Goal: Information Seeking & Learning: Learn about a topic

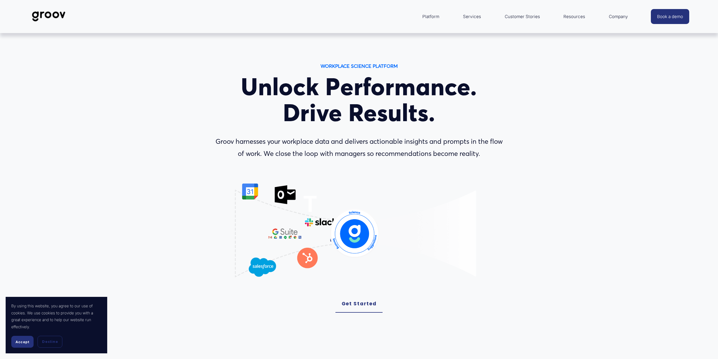
click at [472, 19] on link "Services" at bounding box center [472, 17] width 24 height 14
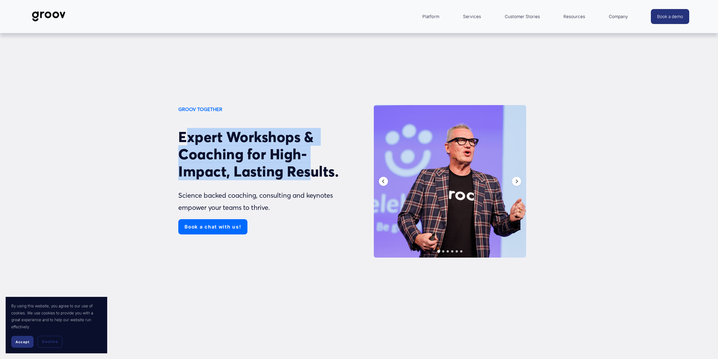
drag, startPoint x: 225, startPoint y: 149, endPoint x: 315, endPoint y: 173, distance: 93.5
click at [313, 172] on h2 "Expert Workshops & Coaching for High-Impact, Lasting Results." at bounding box center [267, 154] width 179 height 52
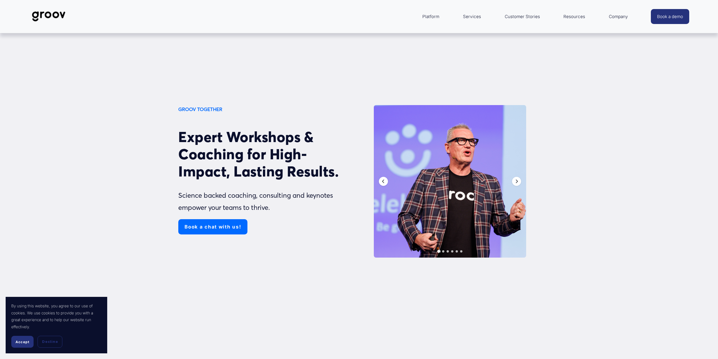
click at [343, 182] on div "Expert Workshops & Coaching for High-Impact, Lasting Results. Science backed co…" at bounding box center [267, 170] width 179 height 85
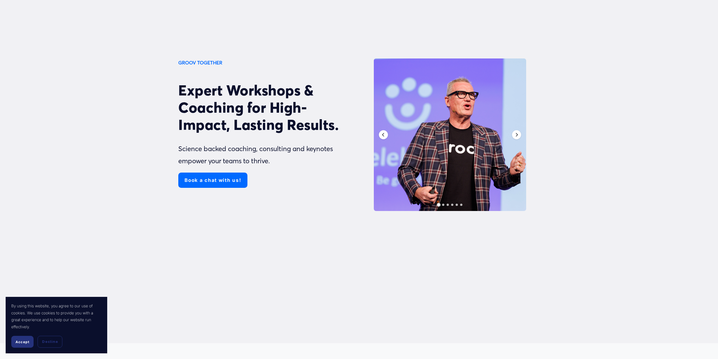
scroll to position [56, 0]
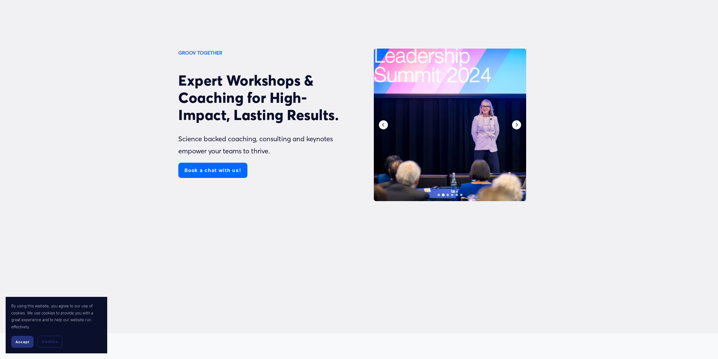
click at [518, 125] on icon "Next" at bounding box center [517, 125] width 2 height 4
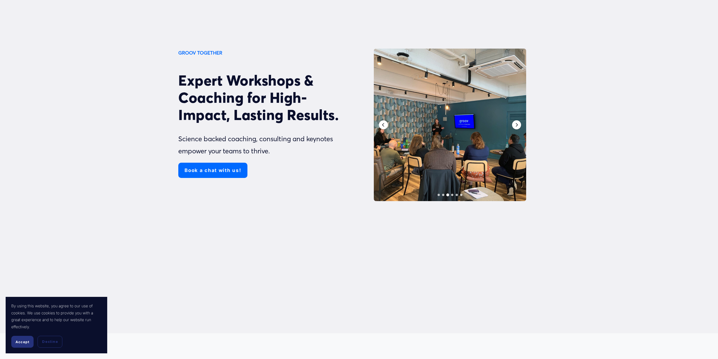
click at [479, 131] on div at bounding box center [450, 125] width 152 height 152
click at [518, 125] on icon "Next" at bounding box center [516, 124] width 5 height 5
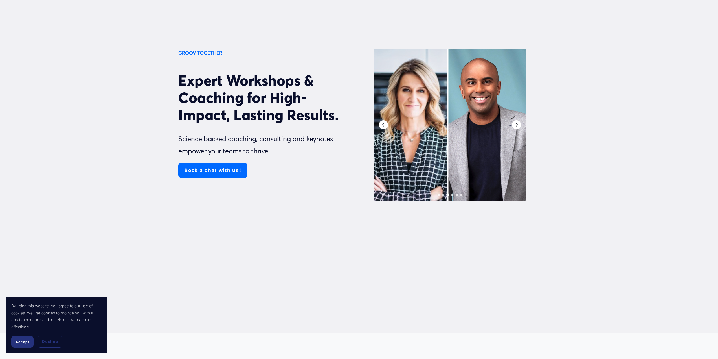
click at [518, 125] on icon "Next" at bounding box center [516, 124] width 5 height 5
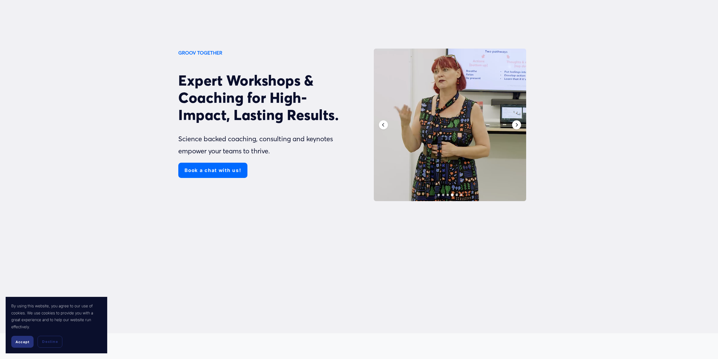
click at [518, 125] on icon "Next" at bounding box center [516, 124] width 5 height 5
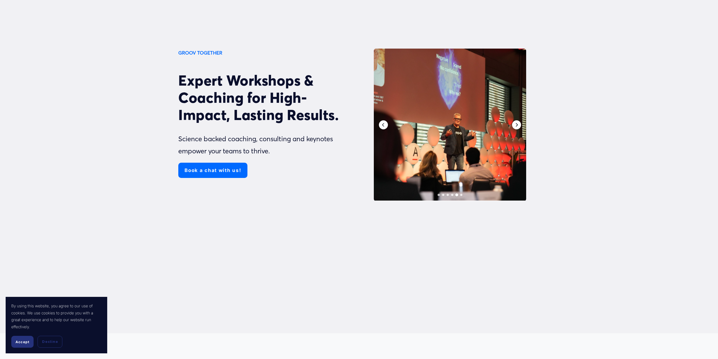
click at [518, 125] on icon "Next" at bounding box center [516, 124] width 5 height 5
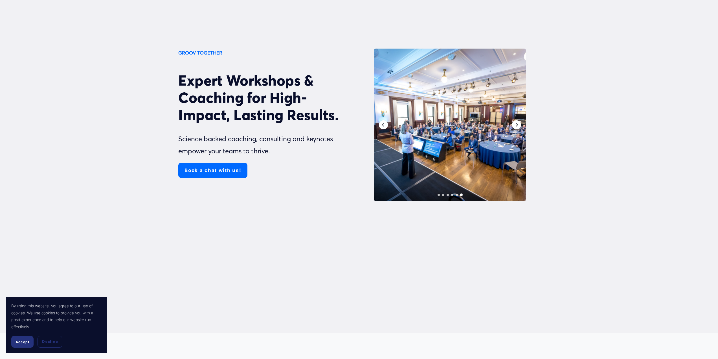
click at [518, 125] on icon "Next" at bounding box center [516, 124] width 5 height 5
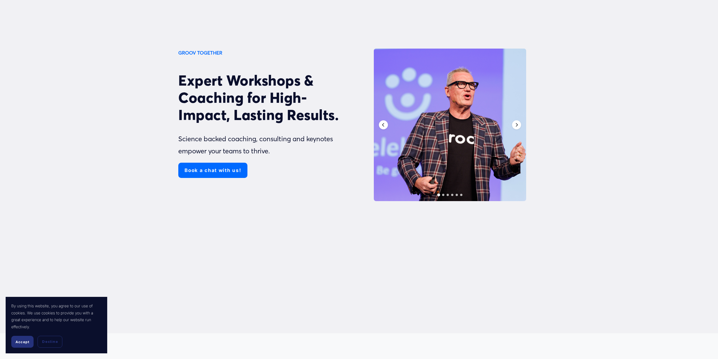
click at [393, 125] on div at bounding box center [450, 125] width 152 height 152
click at [384, 124] on icon "Previous" at bounding box center [383, 124] width 5 height 5
click at [518, 124] on icon "Next" at bounding box center [516, 124] width 5 height 5
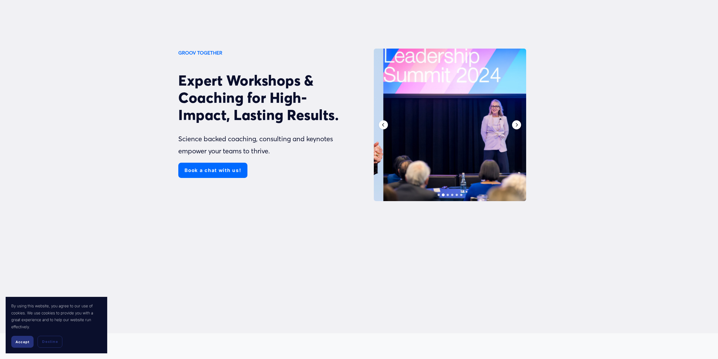
click at [550, 133] on div "GROOV TOGETHER Expert Workshops & Coaching for High-Impact, Lasting Results. Sc…" at bounding box center [359, 155] width 718 height 213
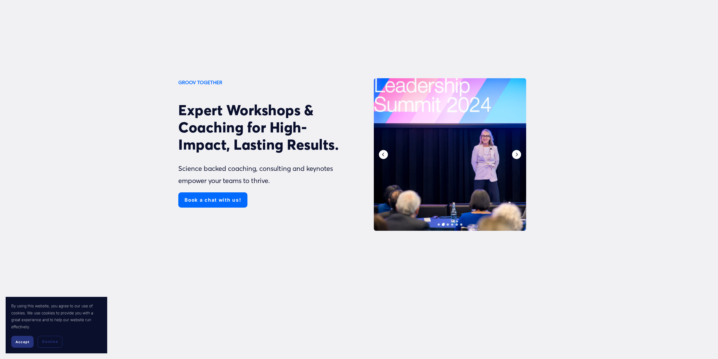
scroll to position [0, 0]
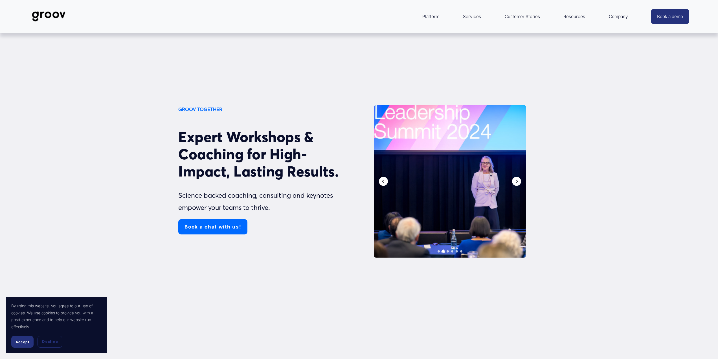
click at [23, 340] on span "Accept" at bounding box center [23, 341] width 14 height 4
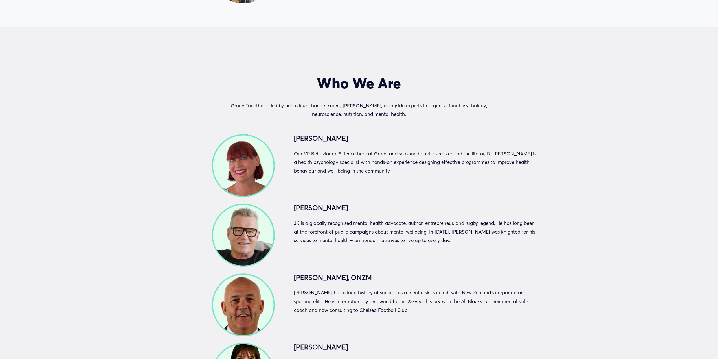
scroll to position [1100, 0]
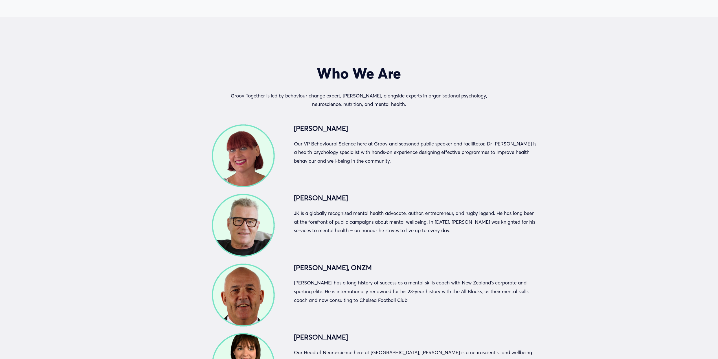
click at [431, 178] on p at bounding box center [417, 174] width 246 height 9
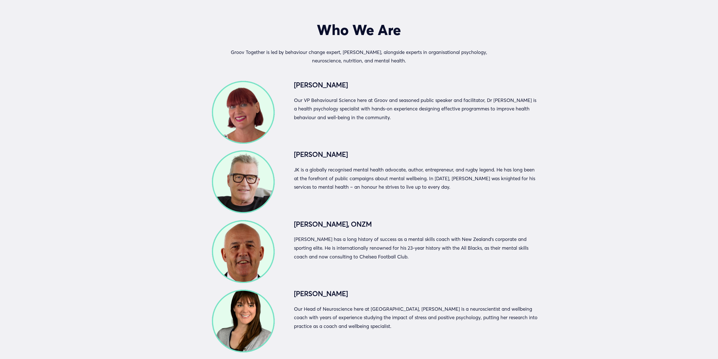
scroll to position [1157, 0]
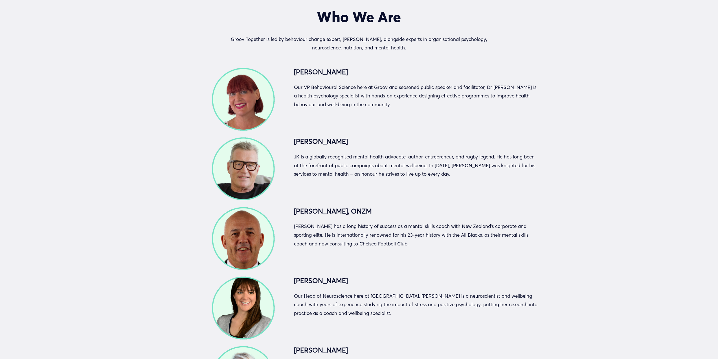
click at [474, 178] on p "JK is a globally recognised mental health advocate, author, entrepreneur, and r…" at bounding box center [417, 165] width 246 height 26
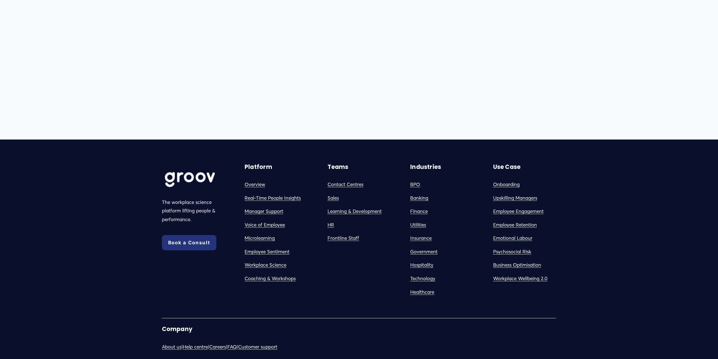
scroll to position [3608, 0]
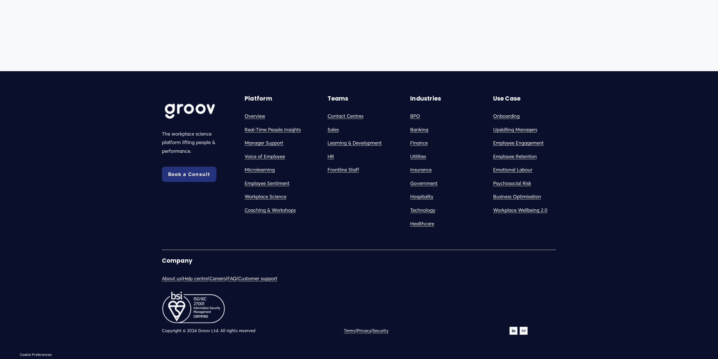
click at [160, 213] on div "The workplace science platform lifting people & performance. Book a Consult Com…" at bounding box center [359, 215] width 718 height 240
click at [175, 280] on link "About us" at bounding box center [171, 278] width 19 height 9
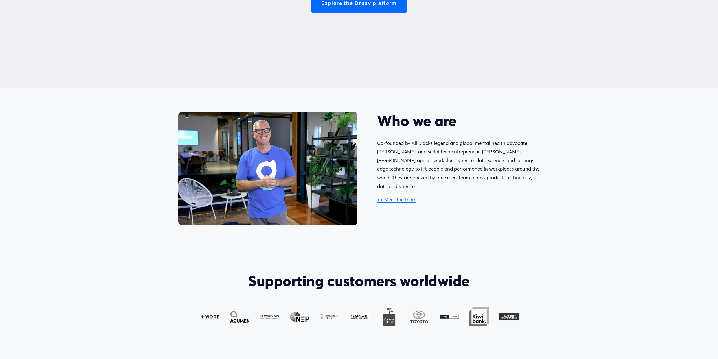
scroll to position [395, 0]
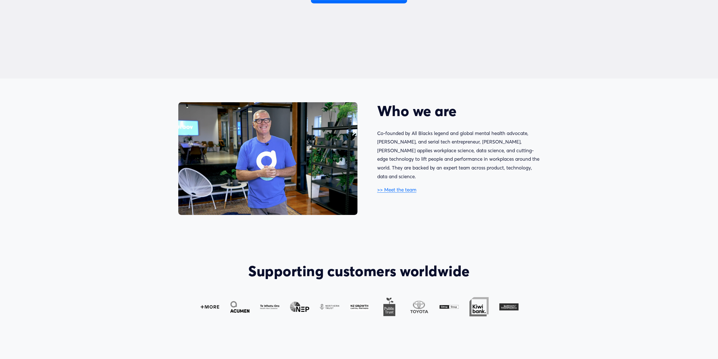
click at [409, 187] on link ">> Meet the team" at bounding box center [396, 190] width 39 height 6
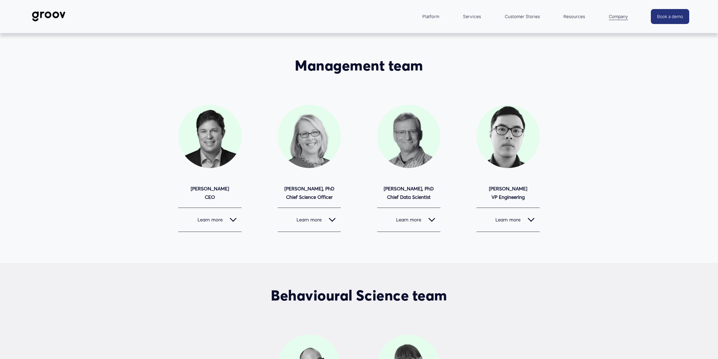
click at [233, 224] on button "Learn more" at bounding box center [209, 220] width 63 height 24
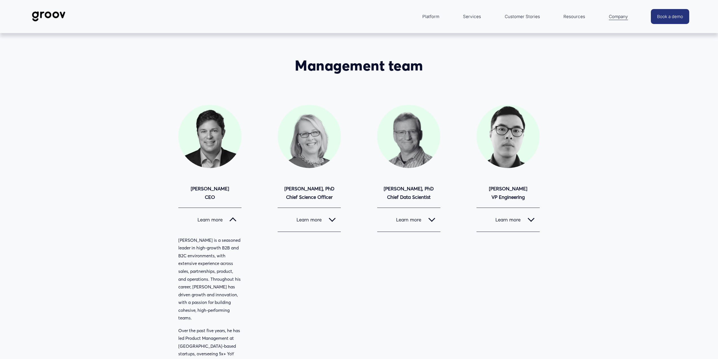
click at [317, 216] on button "Learn more" at bounding box center [309, 220] width 63 height 24
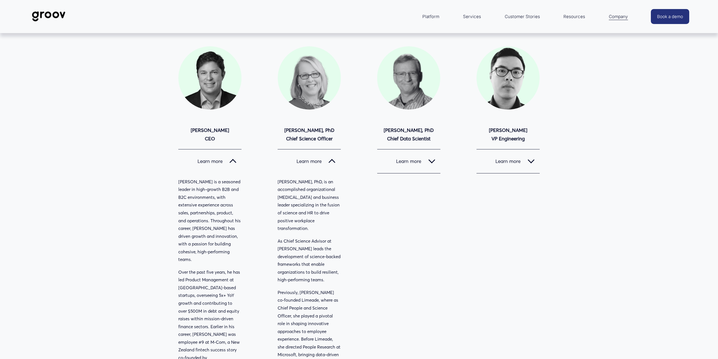
scroll to position [141, 0]
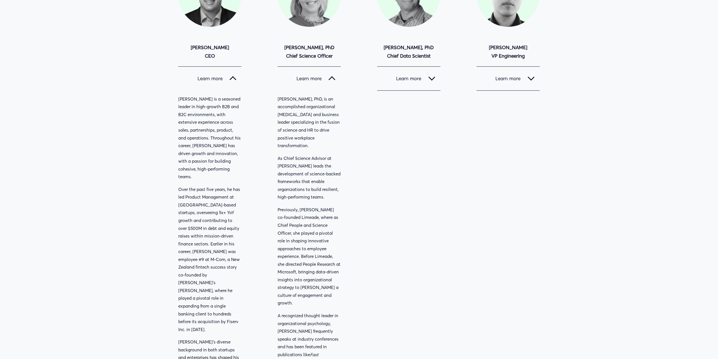
click at [360, 183] on div "Management team Matt Krogstad CEO" at bounding box center [359, 216] width 718 height 601
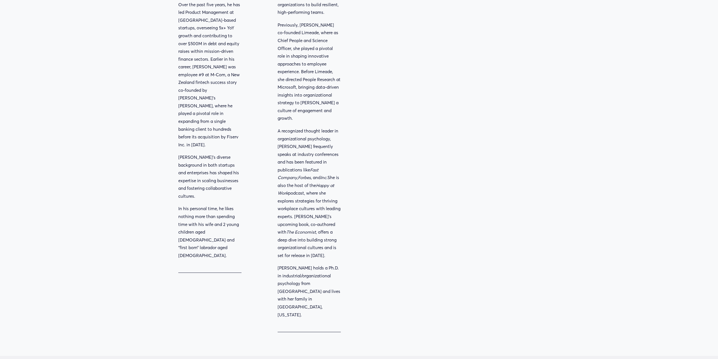
scroll to position [339, 0]
